Goal: Information Seeking & Learning: Learn about a topic

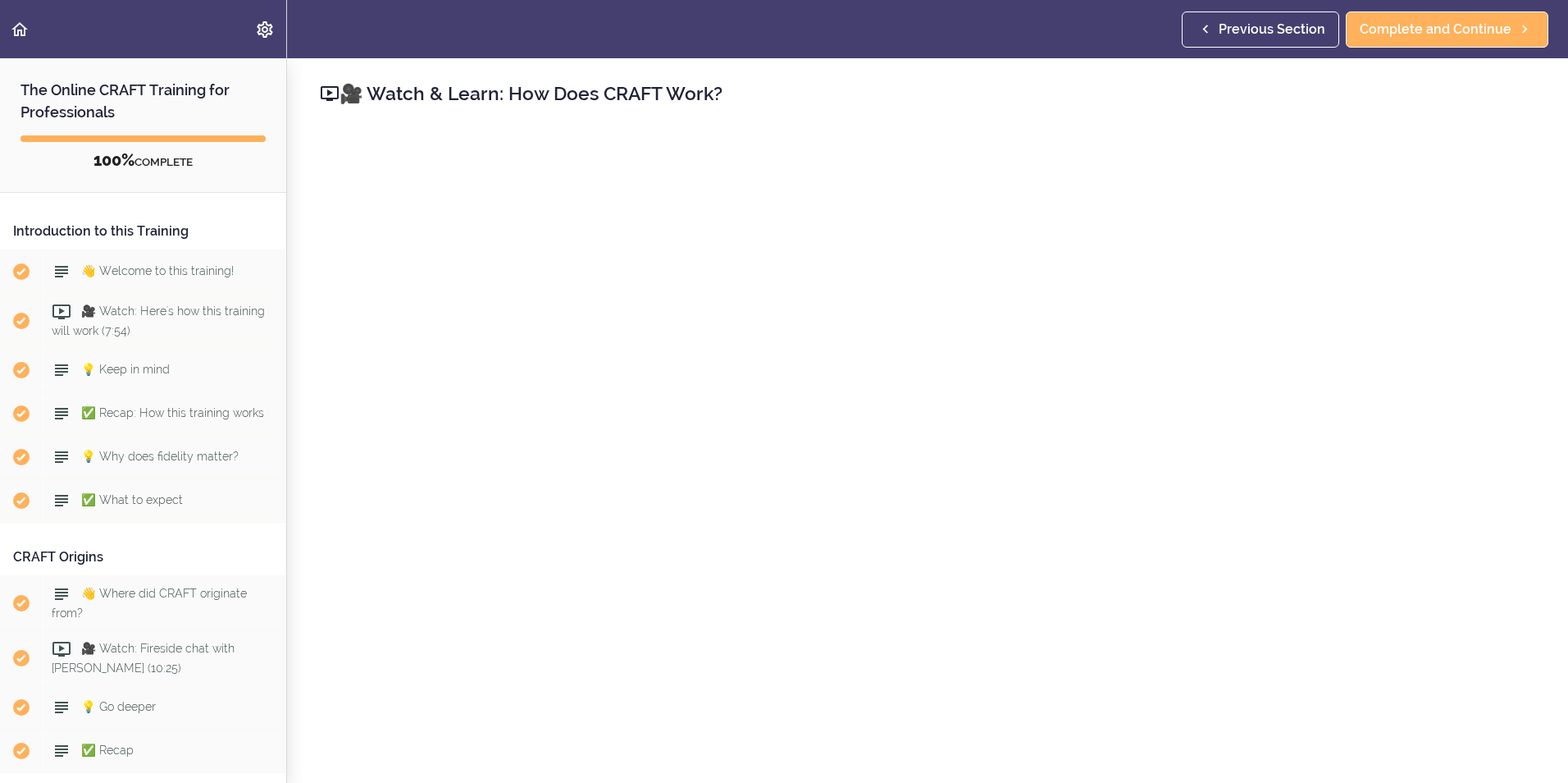
scroll to position [850, 0]
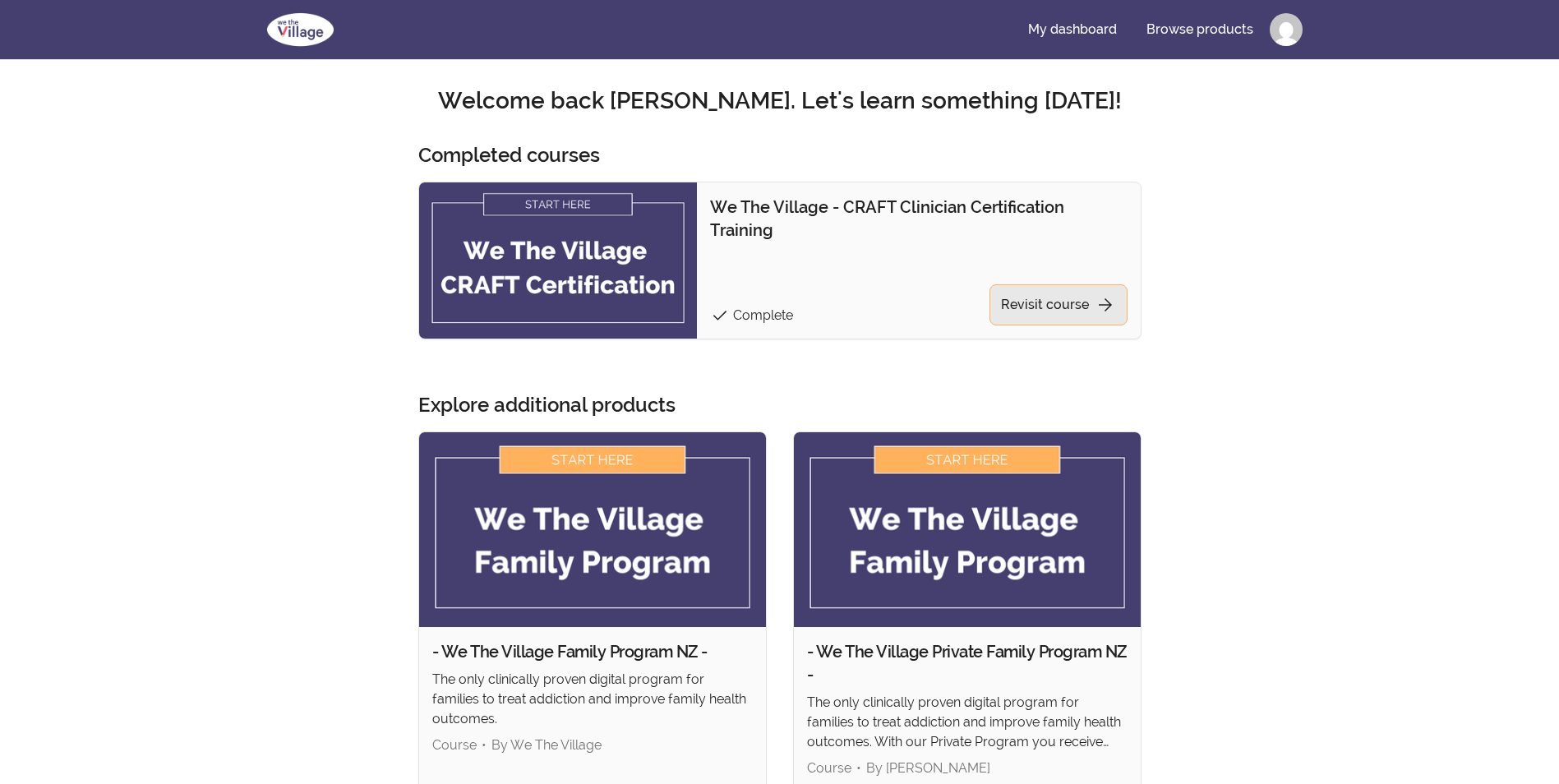
click at [1047, 297] on link "Revisit course arrow_forward" at bounding box center [1058, 304] width 138 height 41
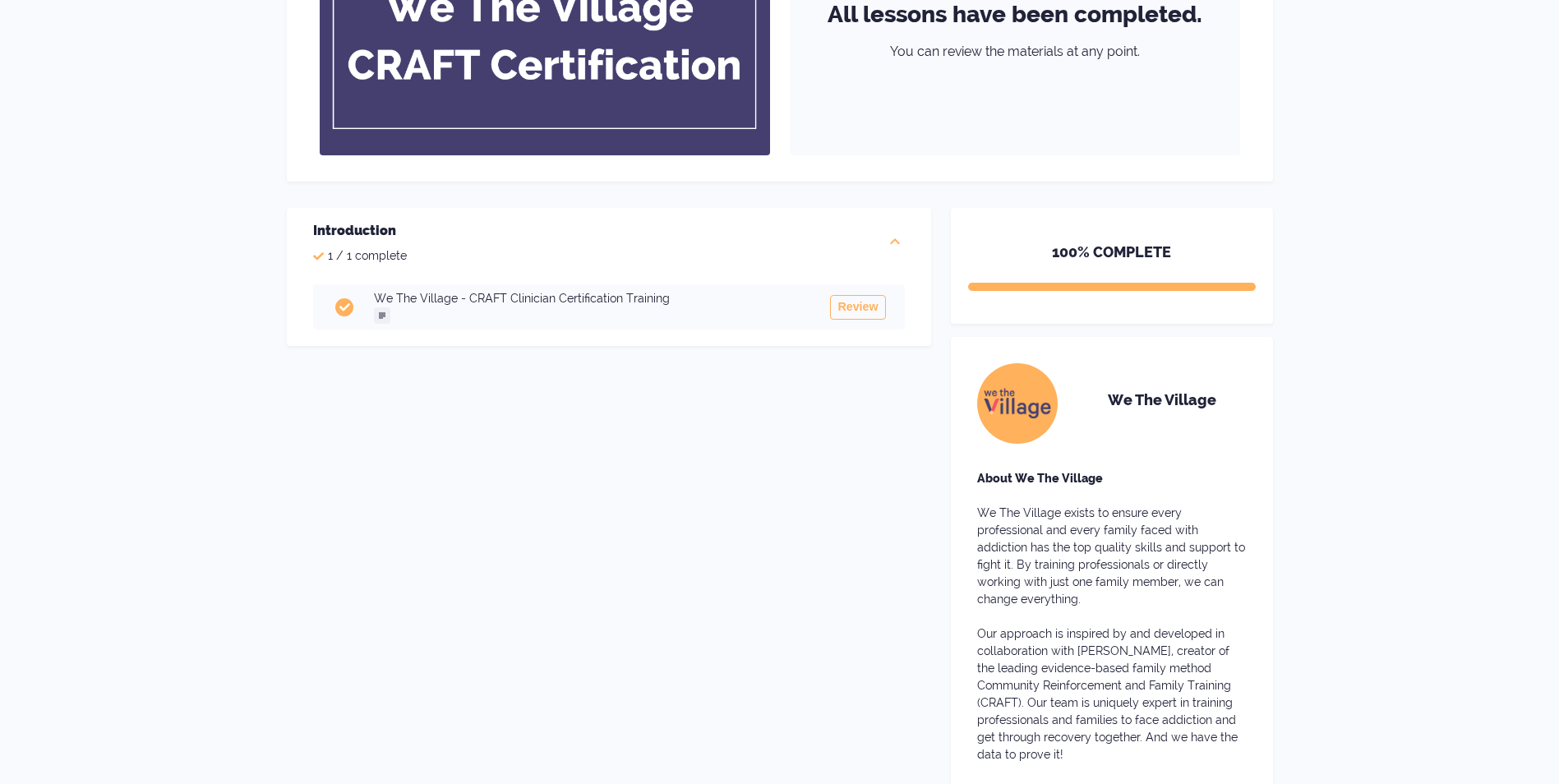
scroll to position [303, 0]
click at [735, 301] on h3 "We The Village - CRAFT Clinician Certification Training" at bounding box center [593, 297] width 437 height 17
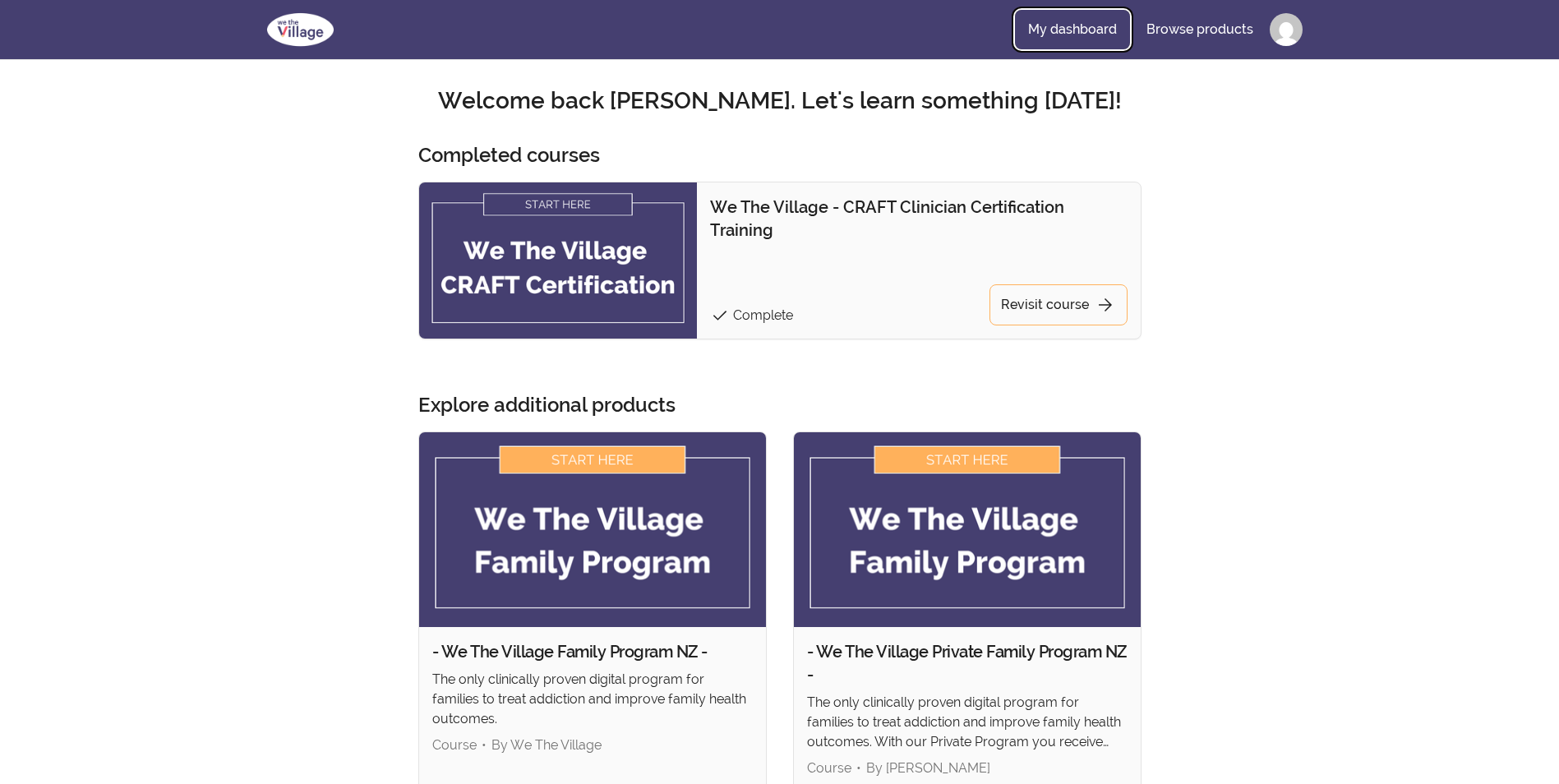
click at [1100, 28] on link "My dashboard" at bounding box center [1072, 30] width 115 height 40
click at [1189, 37] on link "Browse products" at bounding box center [1200, 30] width 133 height 40
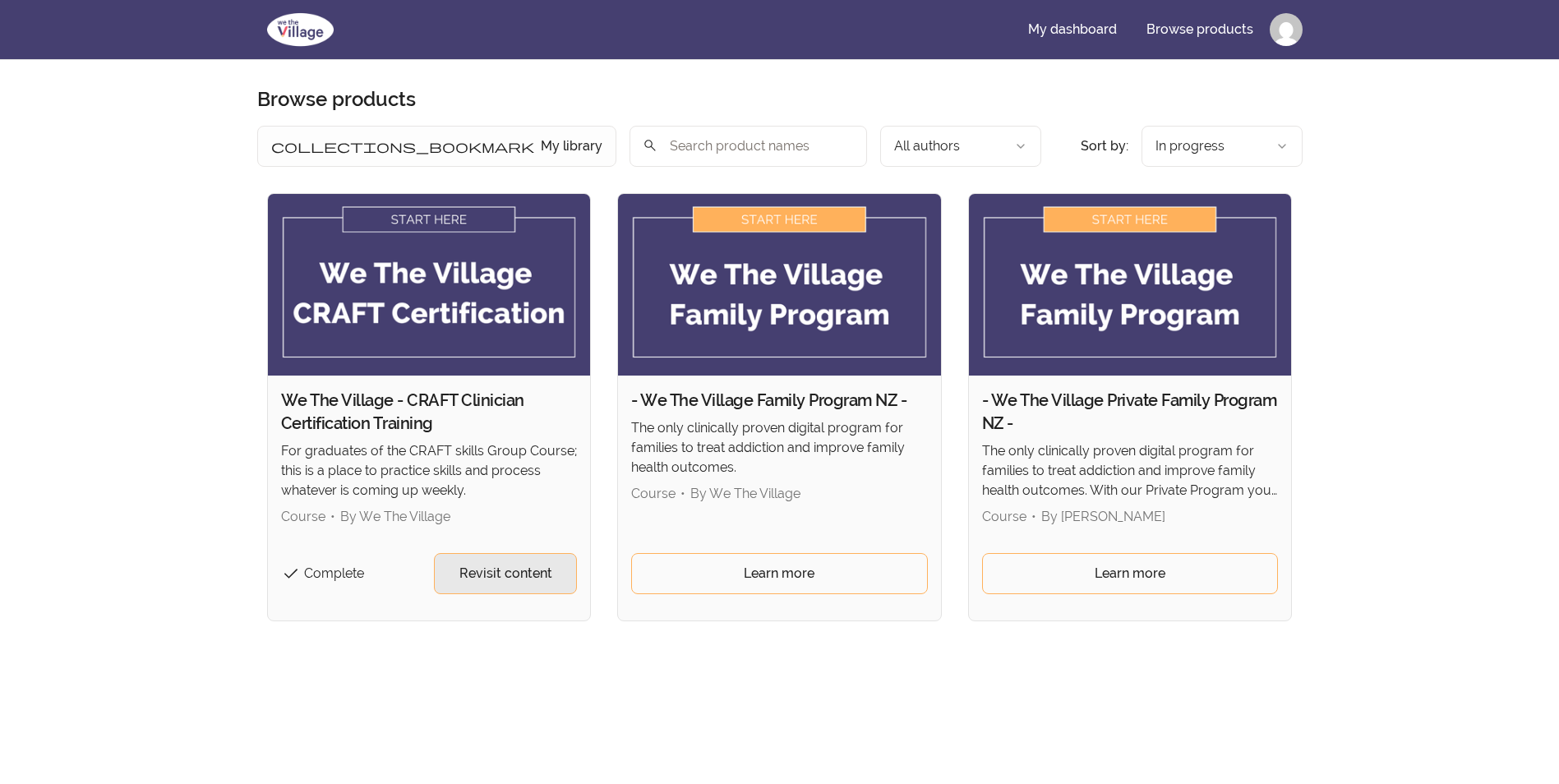
click at [473, 583] on link "Revisit content" at bounding box center [505, 573] width 143 height 41
